Goal: Find contact information: Find contact information

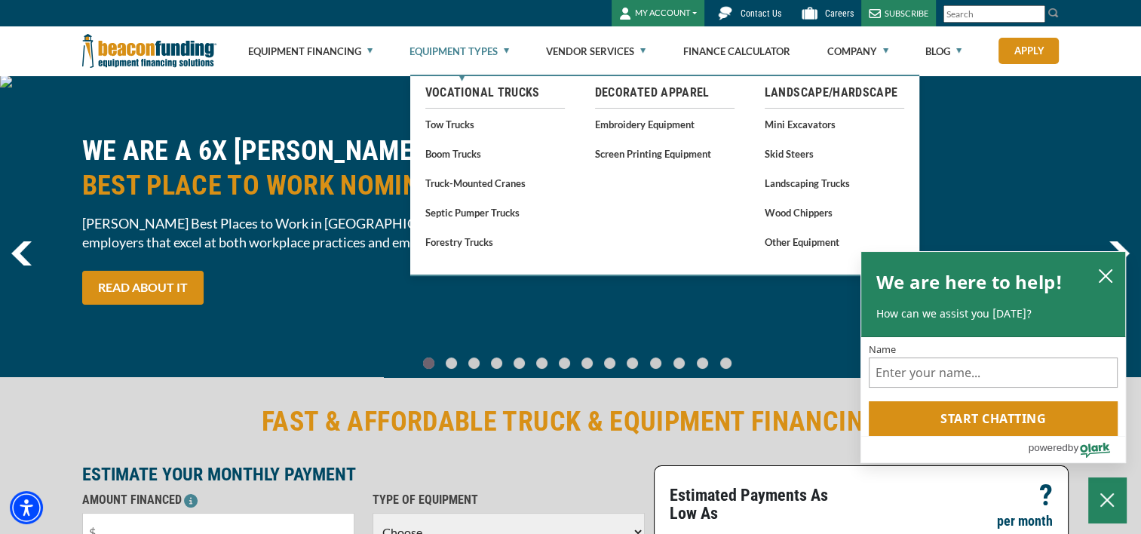
click at [492, 55] on link "Equipment Types" at bounding box center [460, 51] width 100 height 48
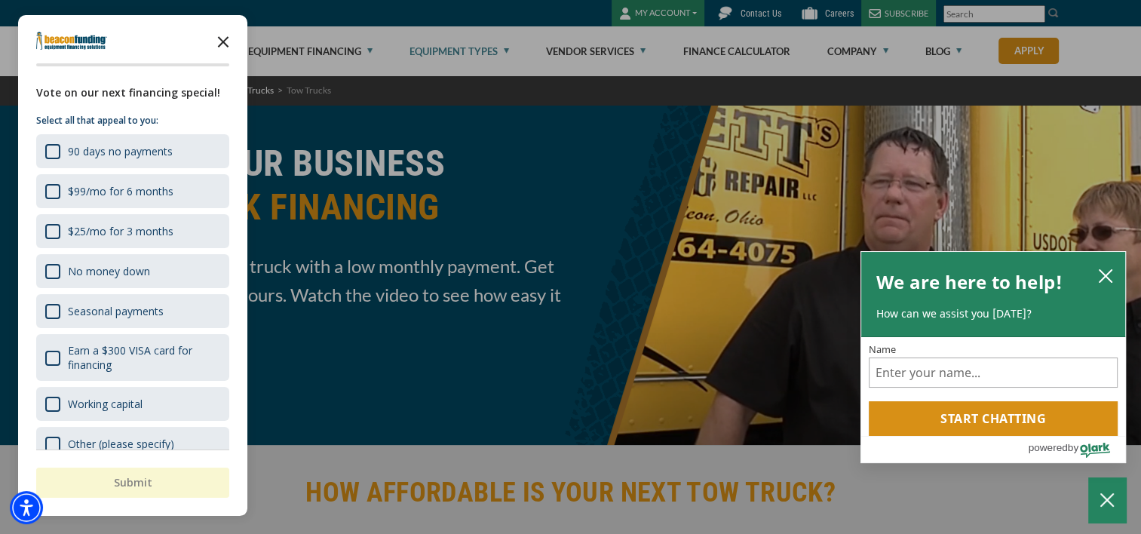
click at [221, 37] on icon "Close the survey" at bounding box center [223, 41] width 30 height 30
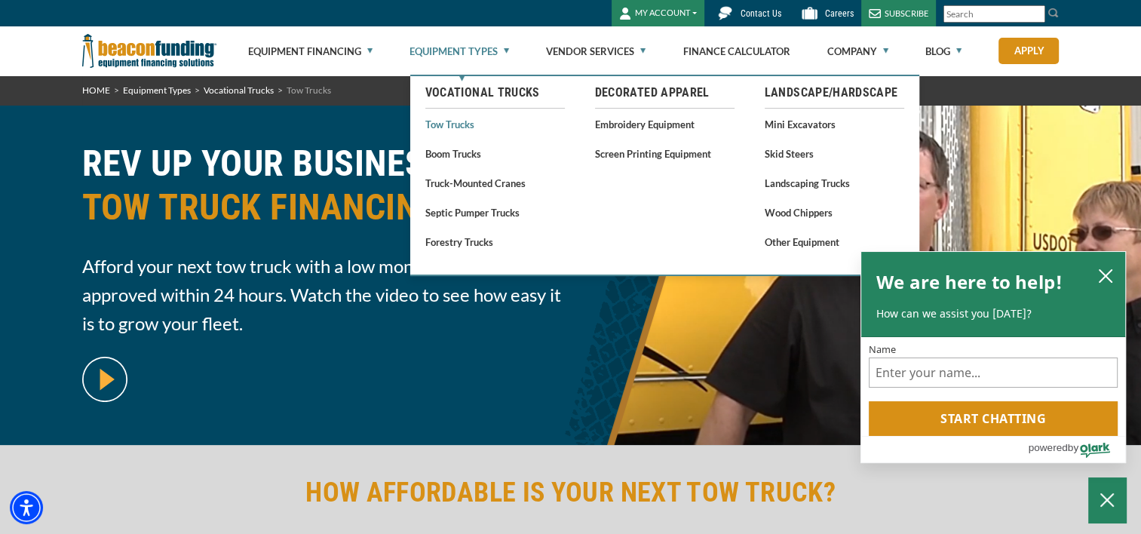
drag, startPoint x: 487, startPoint y: 101, endPoint x: 460, endPoint y: 123, distance: 34.9
click at [460, 123] on link "Tow Trucks" at bounding box center [495, 124] width 140 height 19
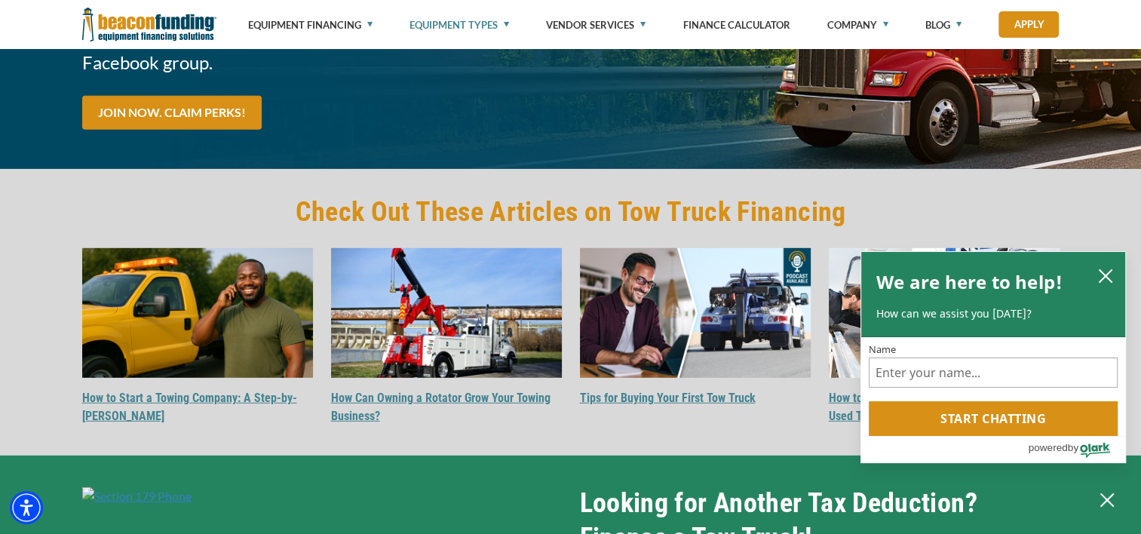
scroll to position [4237, 0]
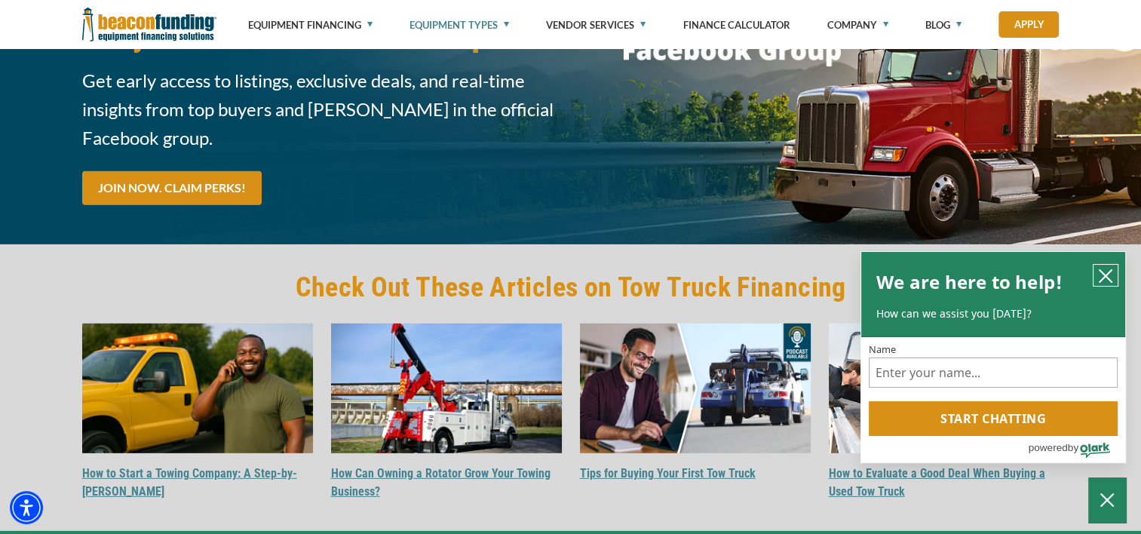
click at [1108, 275] on icon "close chatbox" at bounding box center [1105, 276] width 15 height 15
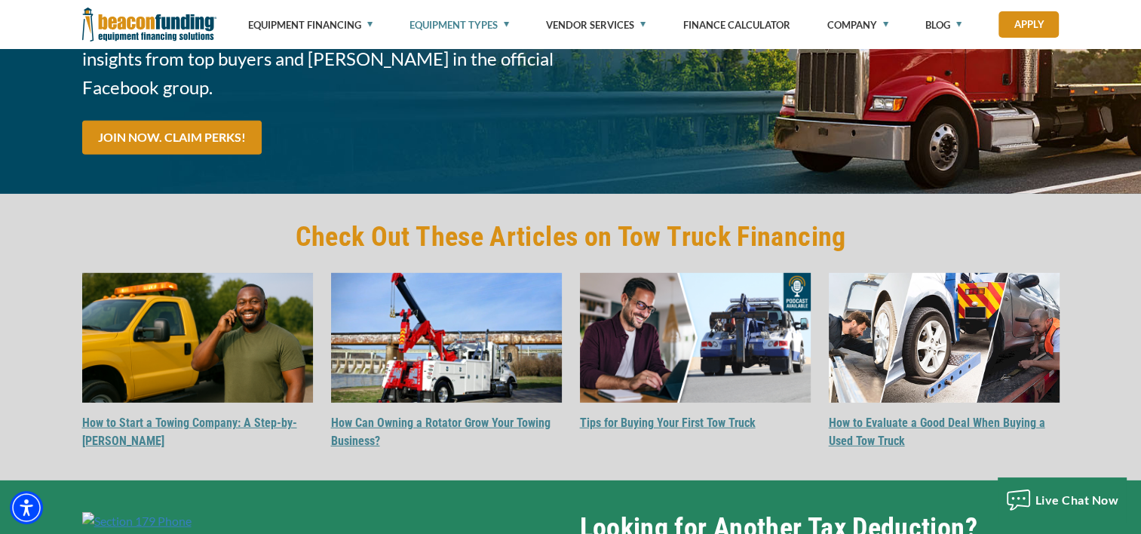
scroll to position [4313, 0]
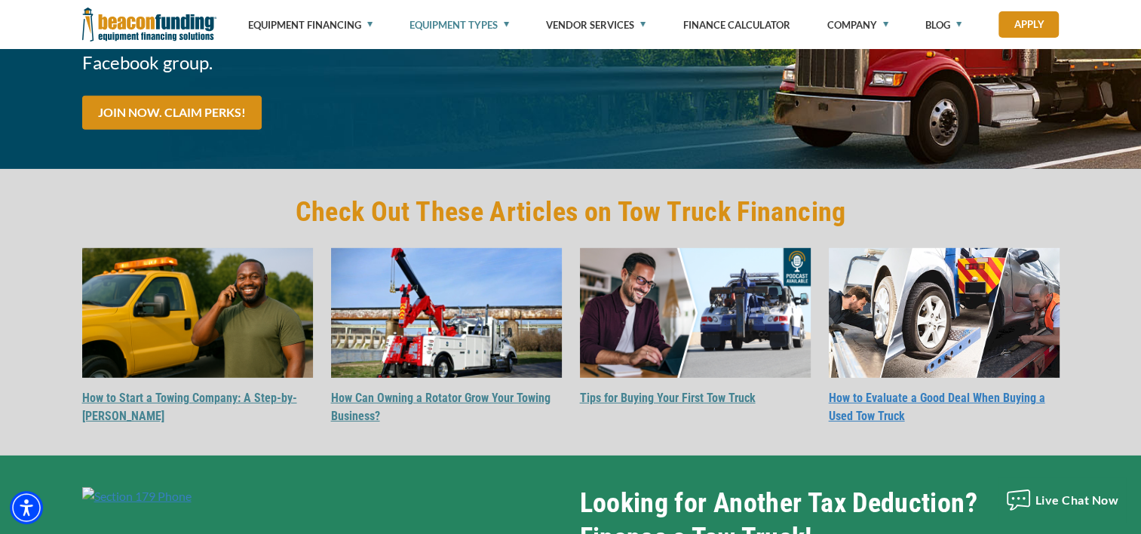
click at [987, 391] on link "How to Evaluate a Good Deal When Buying a Used Tow Truck" at bounding box center [937, 407] width 217 height 32
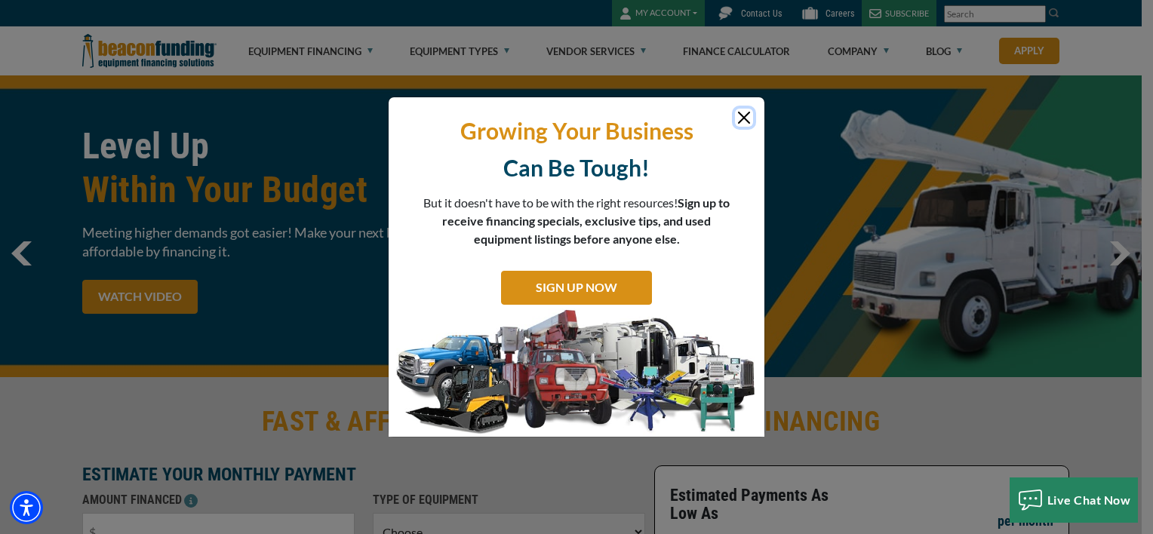
click at [739, 117] on button "Close" at bounding box center [744, 118] width 18 height 18
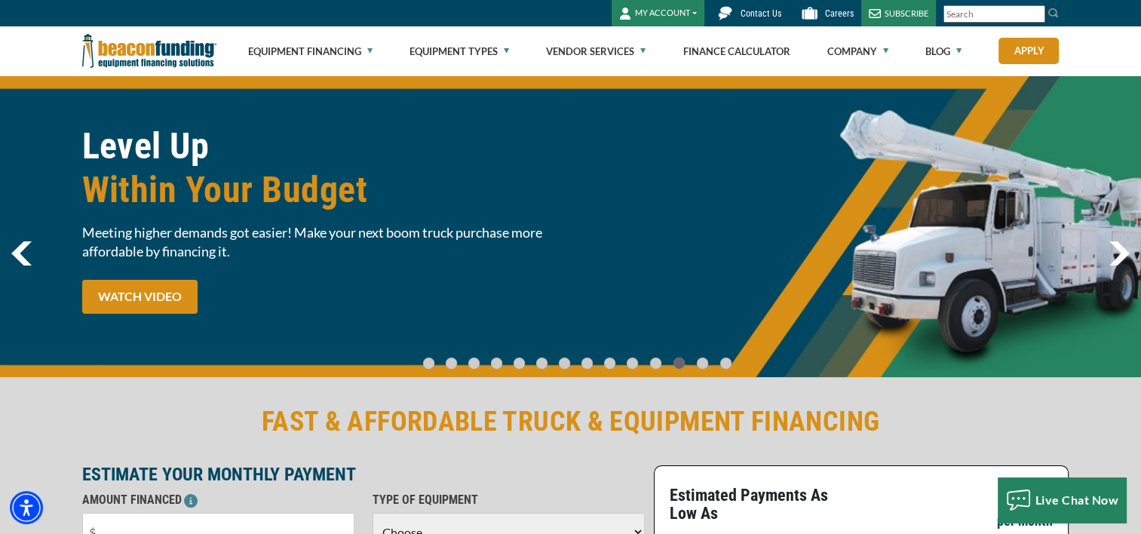
click at [760, 12] on span "Contact Us" at bounding box center [761, 13] width 41 height 11
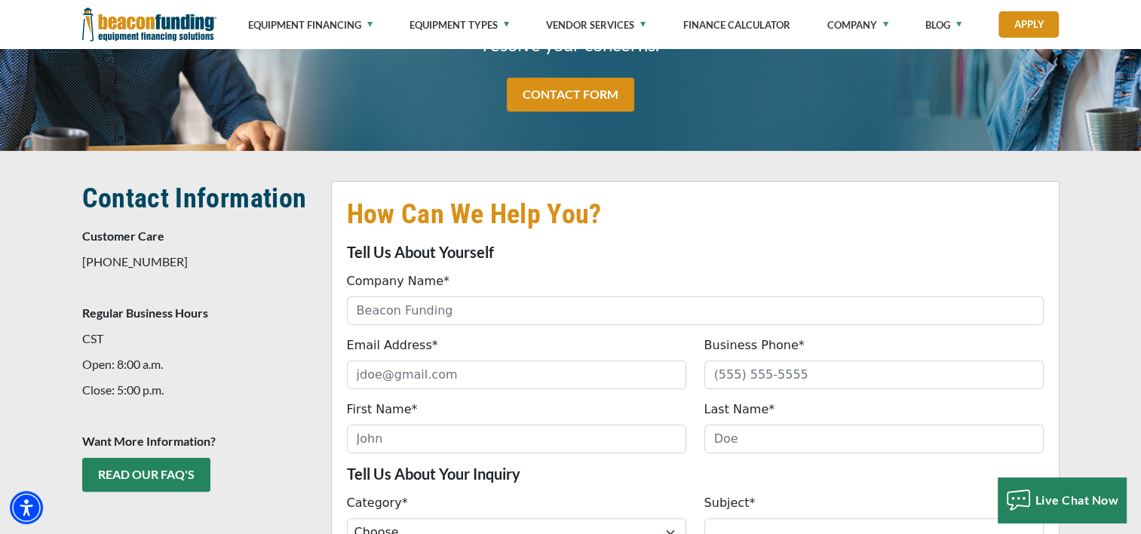
scroll to position [302, 0]
